Goal: Transaction & Acquisition: Book appointment/travel/reservation

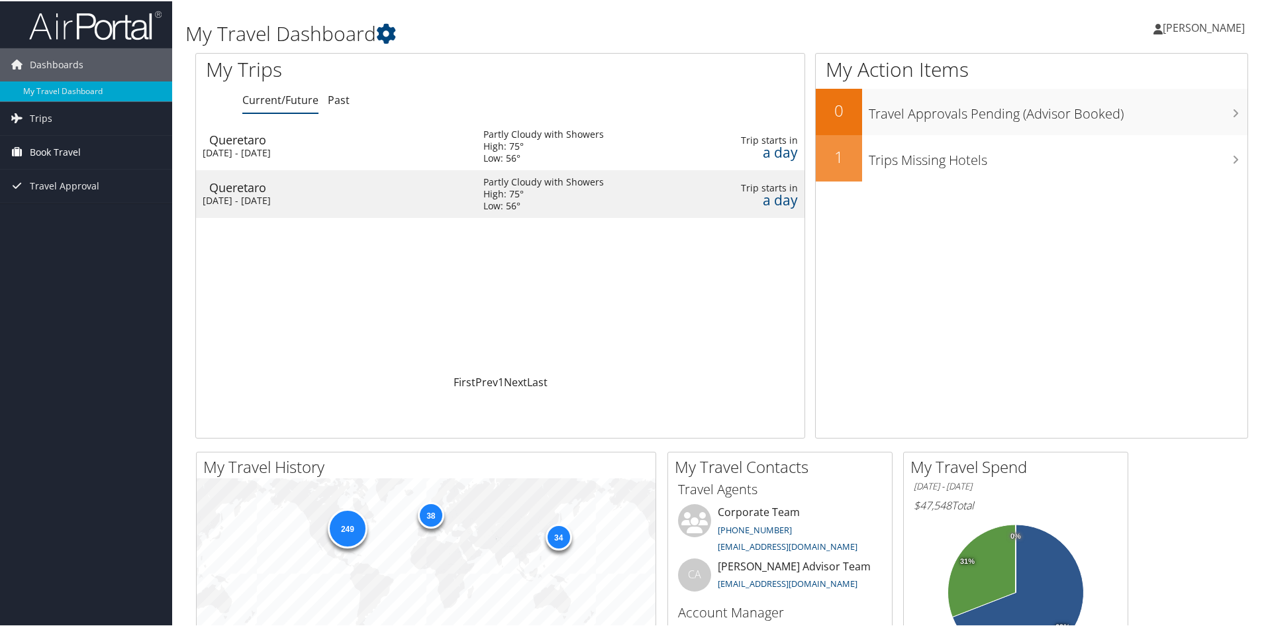
click at [43, 146] on span "Book Travel" at bounding box center [55, 150] width 51 height 33
click at [63, 213] on link "Book/Manage Online Trips" at bounding box center [86, 217] width 172 height 20
click at [1201, 24] on span "[PERSON_NAME]" at bounding box center [1204, 26] width 82 height 15
click at [1133, 110] on link "View Travel Profile" at bounding box center [1169, 118] width 148 height 23
